Goal: Information Seeking & Learning: Learn about a topic

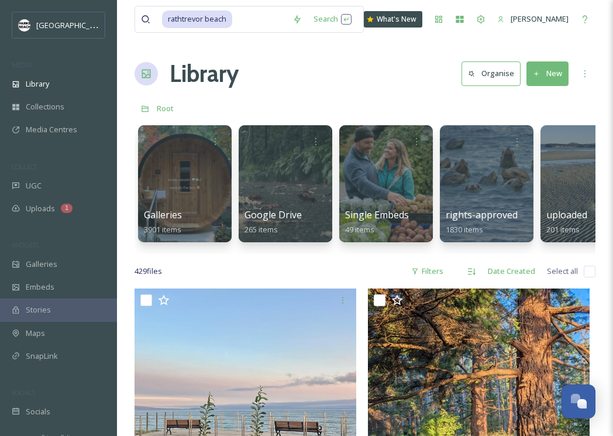
scroll to position [1418, 0]
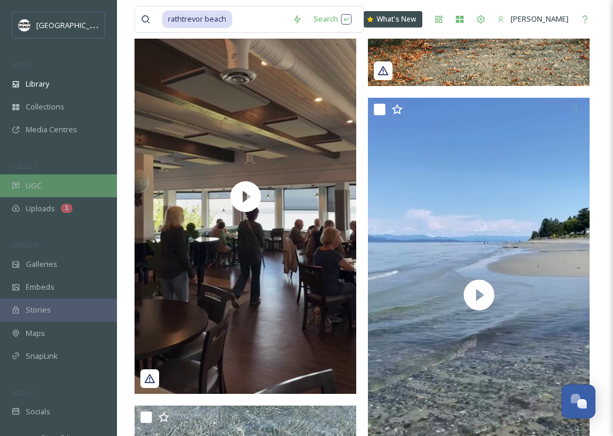
click at [42, 181] on div "UGC" at bounding box center [58, 185] width 117 height 23
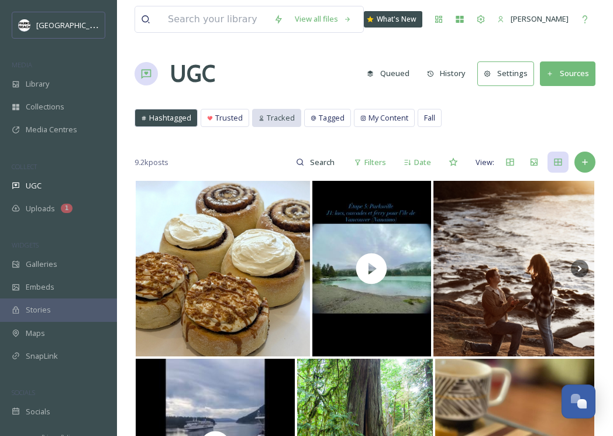
click at [286, 112] on span "Tracked" at bounding box center [281, 117] width 28 height 11
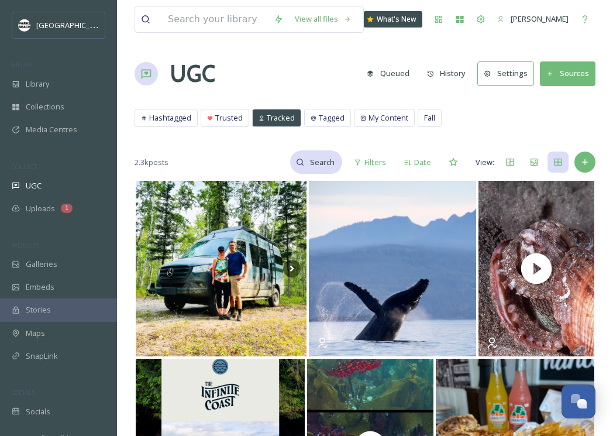
click at [325, 157] on input at bounding box center [323, 161] width 38 height 23
click at [326, 112] on span "Tagged" at bounding box center [332, 117] width 26 height 11
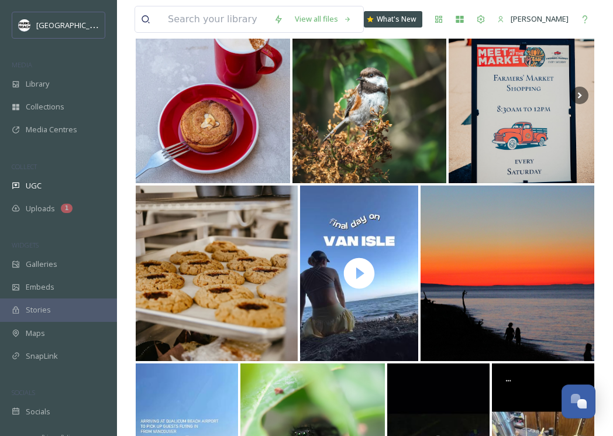
scroll to position [861, 0]
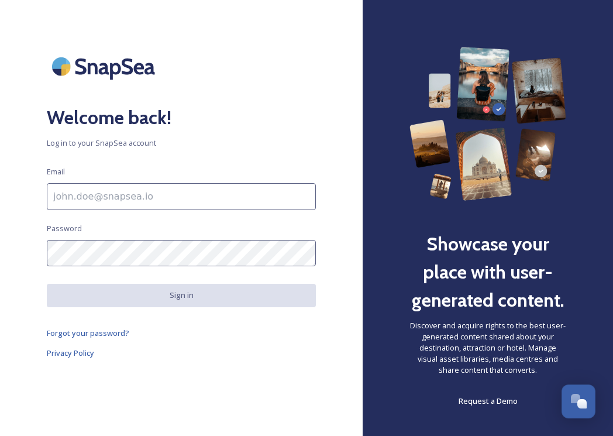
click at [143, 200] on input at bounding box center [181, 196] width 269 height 27
type input "[PERSON_NAME][EMAIL_ADDRESS][PERSON_NAME][DOMAIN_NAME]"
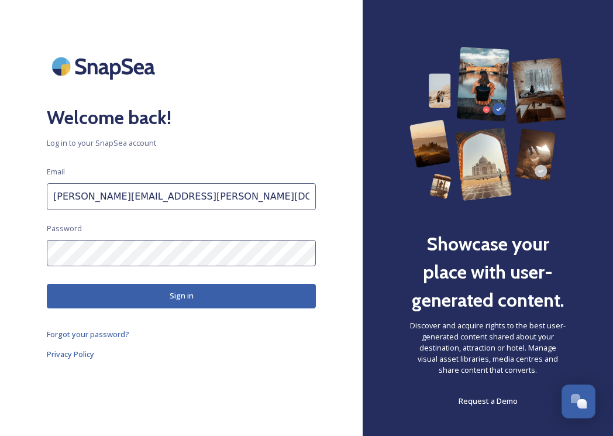
click at [177, 290] on button "Sign in" at bounding box center [181, 296] width 269 height 24
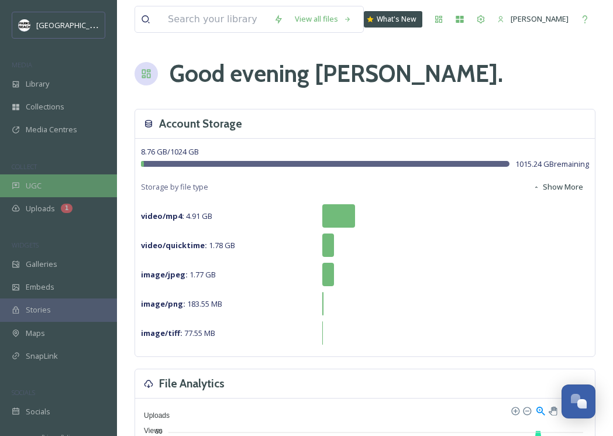
click at [43, 187] on div "UGC" at bounding box center [58, 185] width 117 height 23
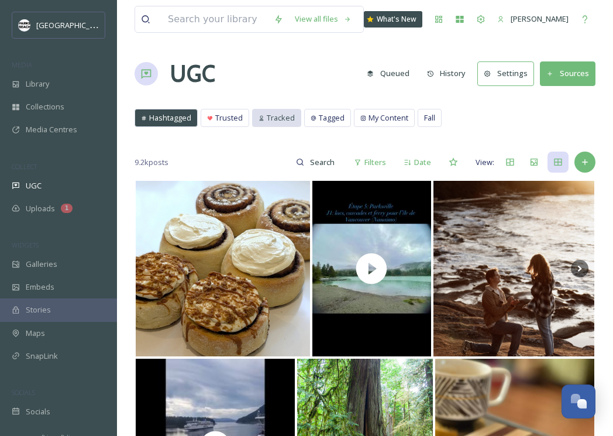
click at [283, 117] on span "Tracked" at bounding box center [281, 117] width 28 height 11
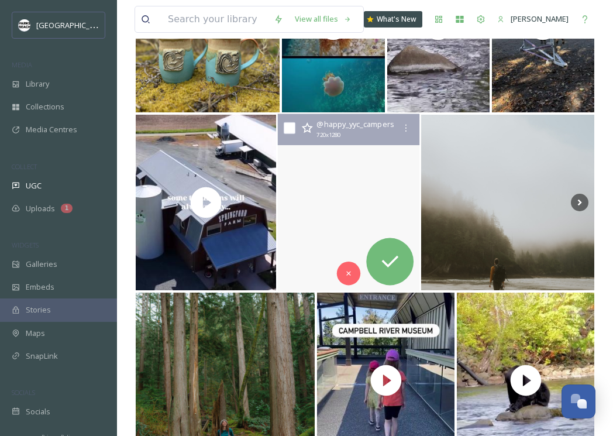
scroll to position [3425, 0]
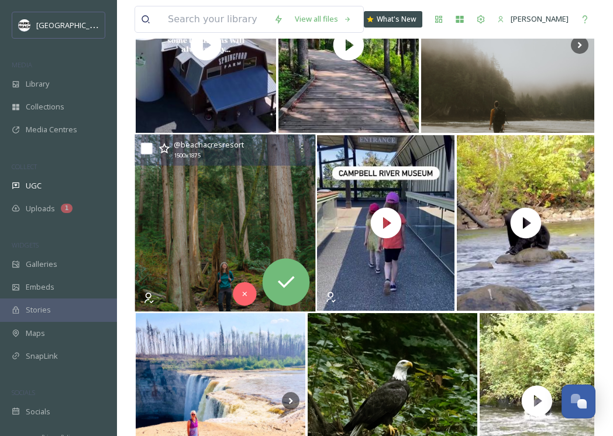
click at [257, 233] on img at bounding box center [225, 223] width 181 height 177
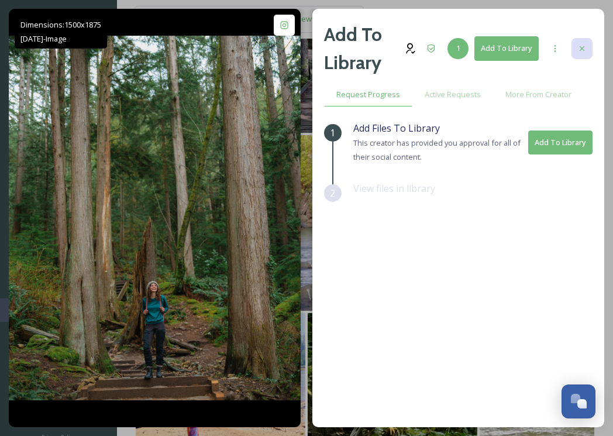
click at [582, 45] on icon at bounding box center [582, 48] width 9 height 9
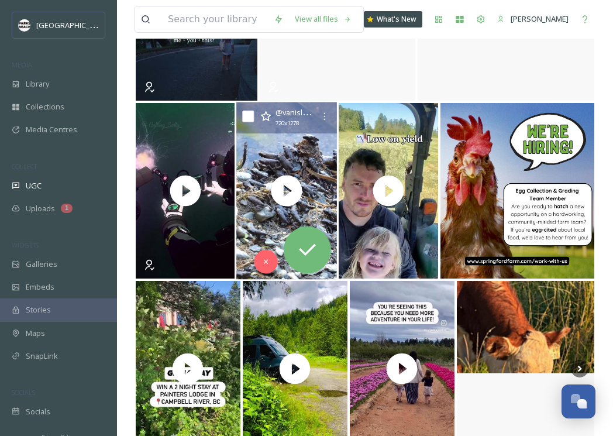
scroll to position [8688, 0]
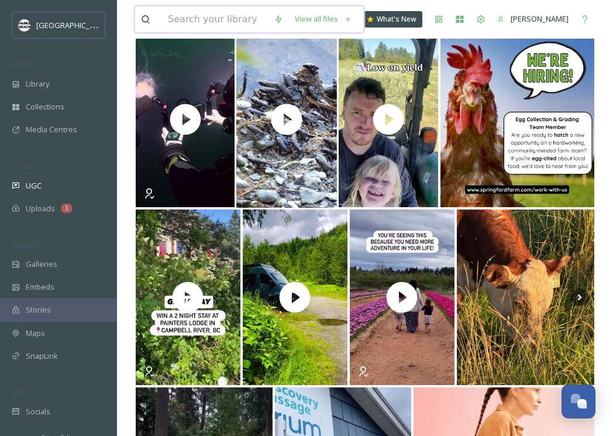
click at [217, 23] on input at bounding box center [215, 19] width 106 height 26
paste input "amazingplacesmabr"
type input "amazingplacesmabr"
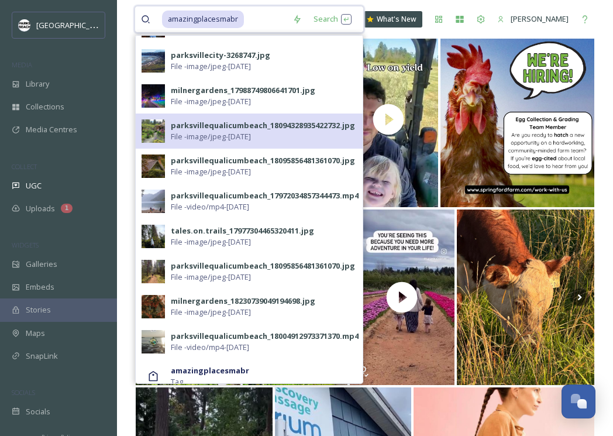
scroll to position [388, 0]
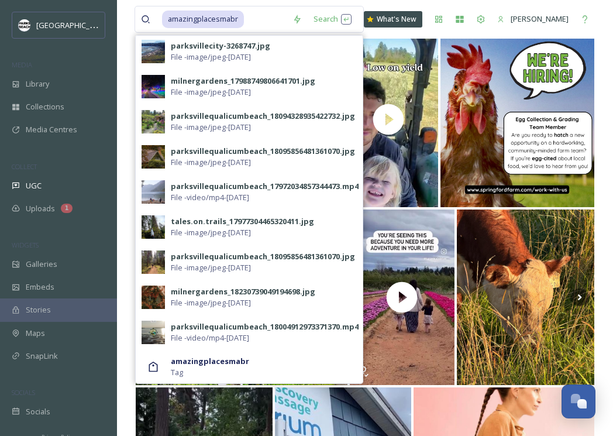
click at [484, 4] on div "amazingplacesmabr Search parksvillequalicumbeach_17864466309218759.jpg File - i…" at bounding box center [365, 19] width 461 height 39
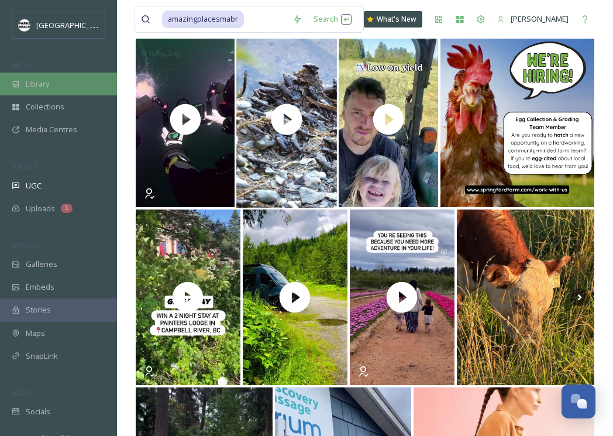
click at [49, 87] on span "Library" at bounding box center [37, 83] width 23 height 11
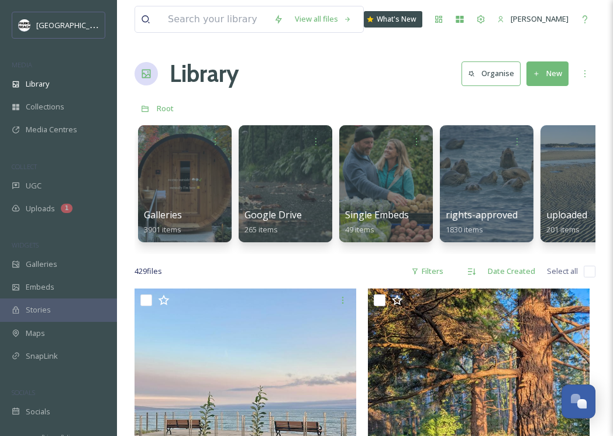
click at [277, 57] on div "Library Organise New" at bounding box center [365, 73] width 461 height 35
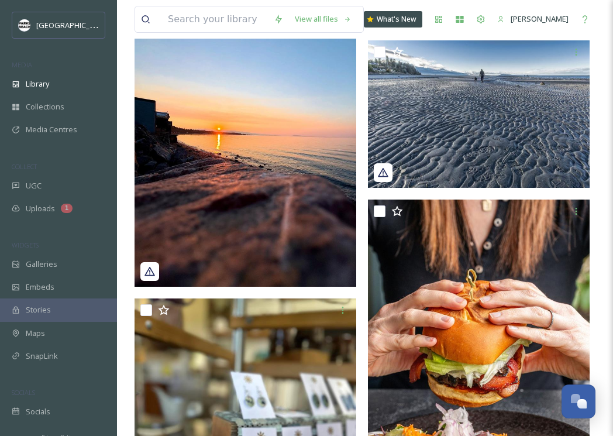
scroll to position [10338, 0]
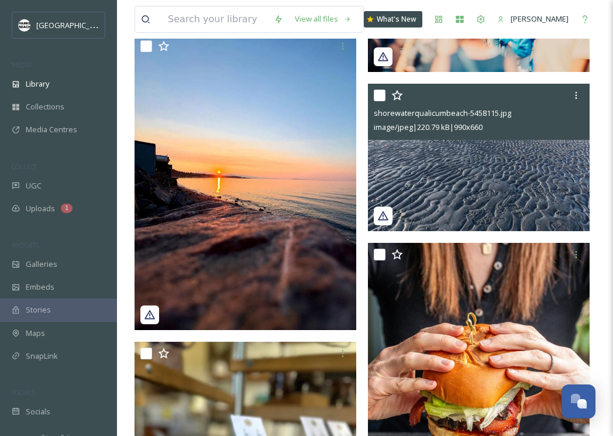
click at [435, 194] on img at bounding box center [479, 158] width 222 height 148
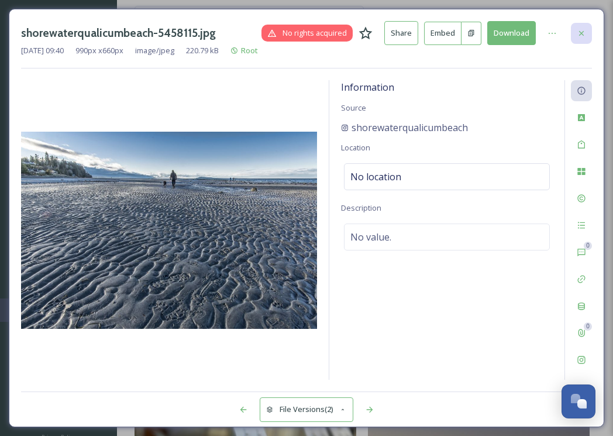
click at [572, 35] on div at bounding box center [581, 33] width 21 height 21
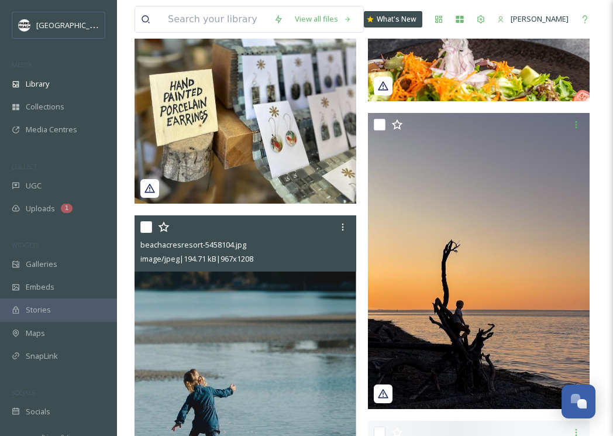
scroll to position [10877, 0]
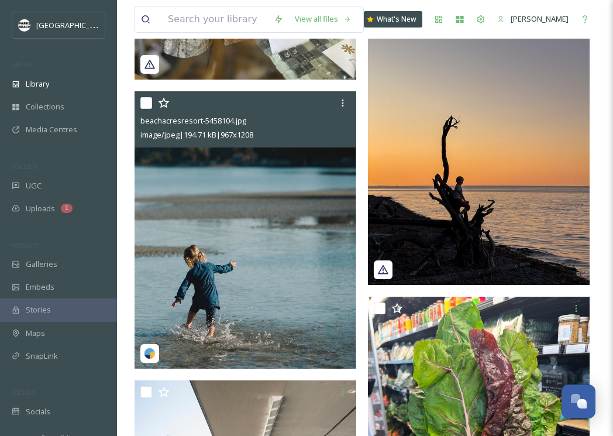
click at [306, 294] on img at bounding box center [246, 229] width 222 height 277
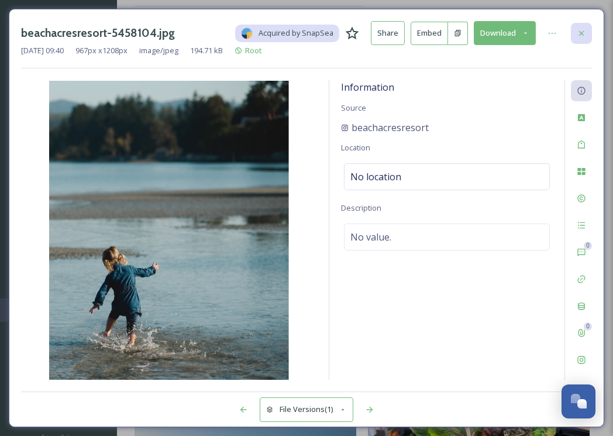
click at [578, 33] on icon at bounding box center [581, 33] width 9 height 9
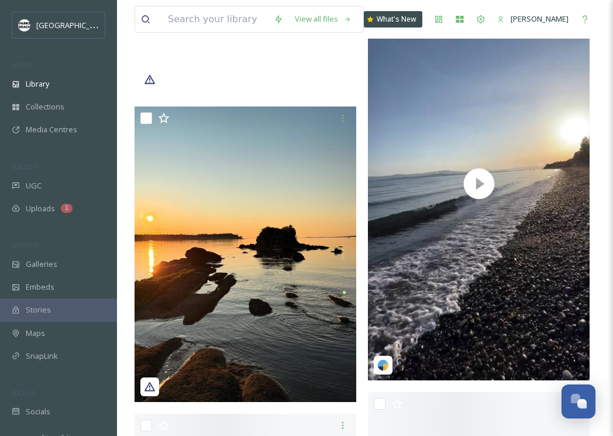
scroll to position [31864, 0]
